Goal: Transaction & Acquisition: Subscribe to service/newsletter

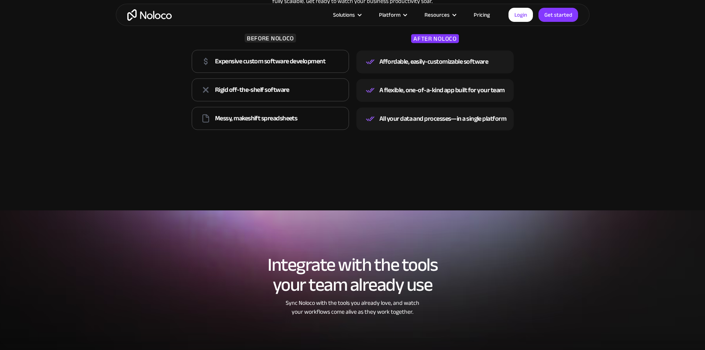
scroll to position [1295, 0]
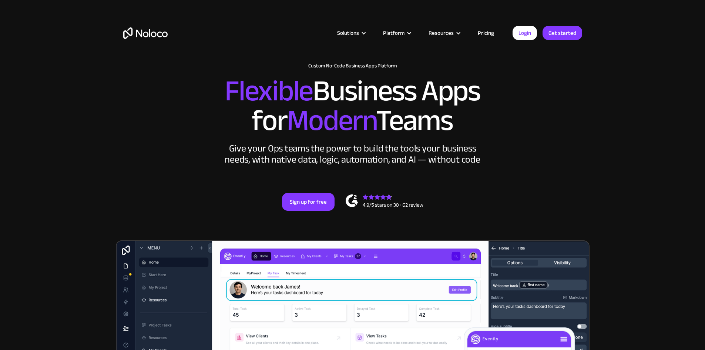
click at [483, 33] on link "Pricing" at bounding box center [485, 33] width 35 height 10
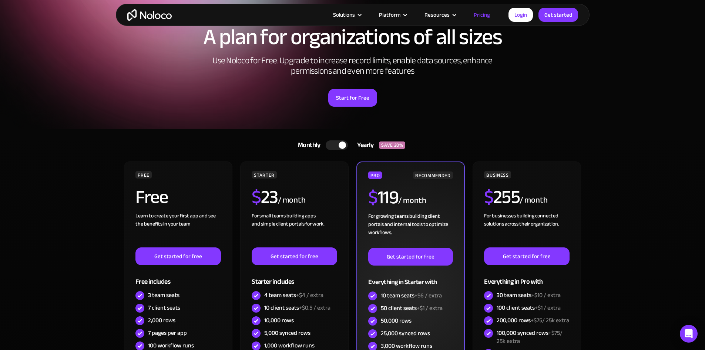
scroll to position [74, 0]
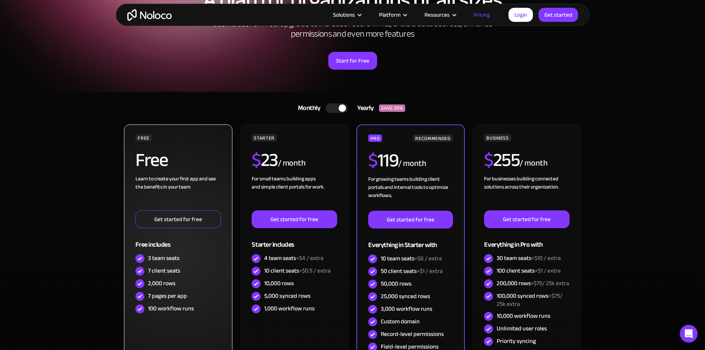
click at [203, 217] on link "Get started for free" at bounding box center [177, 219] width 85 height 18
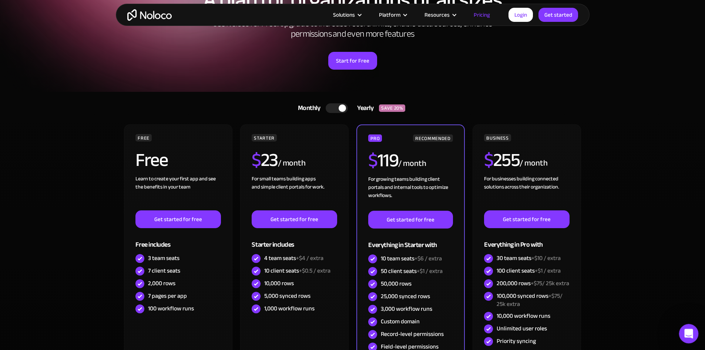
click at [689, 333] on icon "Open Intercom Messenger" at bounding box center [687, 332] width 12 height 12
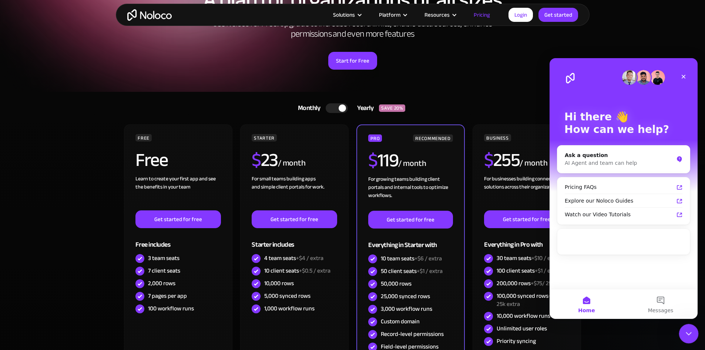
click at [689, 332] on icon "Close Intercom Messenger" at bounding box center [687, 332] width 9 height 9
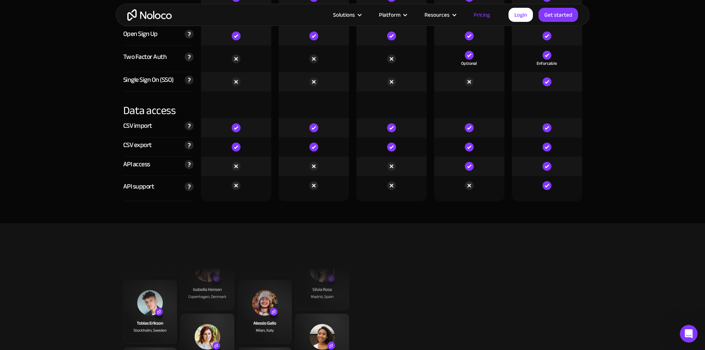
scroll to position [2626, 0]
